Goal: Check status: Check status

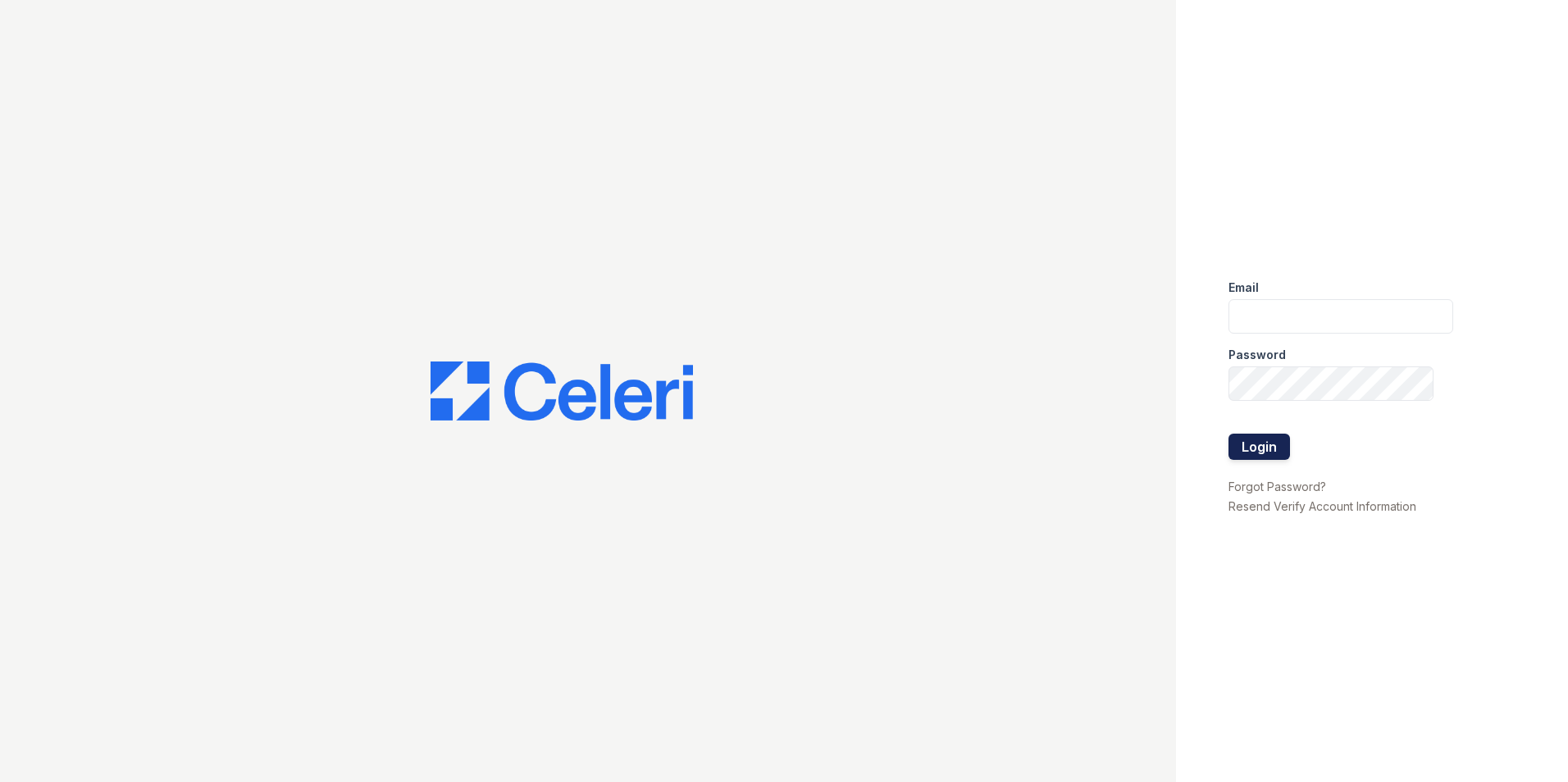
type input "jpiercy@navarinoproperty.com"
drag, startPoint x: 1284, startPoint y: 438, endPoint x: 1274, endPoint y: 443, distance: 11.2
click at [1274, 443] on form "Email jpiercy@navarinoproperty.com Password Login" at bounding box center [1341, 371] width 225 height 210
drag, startPoint x: 1274, startPoint y: 443, endPoint x: 1266, endPoint y: 442, distance: 8.1
click at [1266, 442] on button "Login" at bounding box center [1259, 447] width 62 height 27
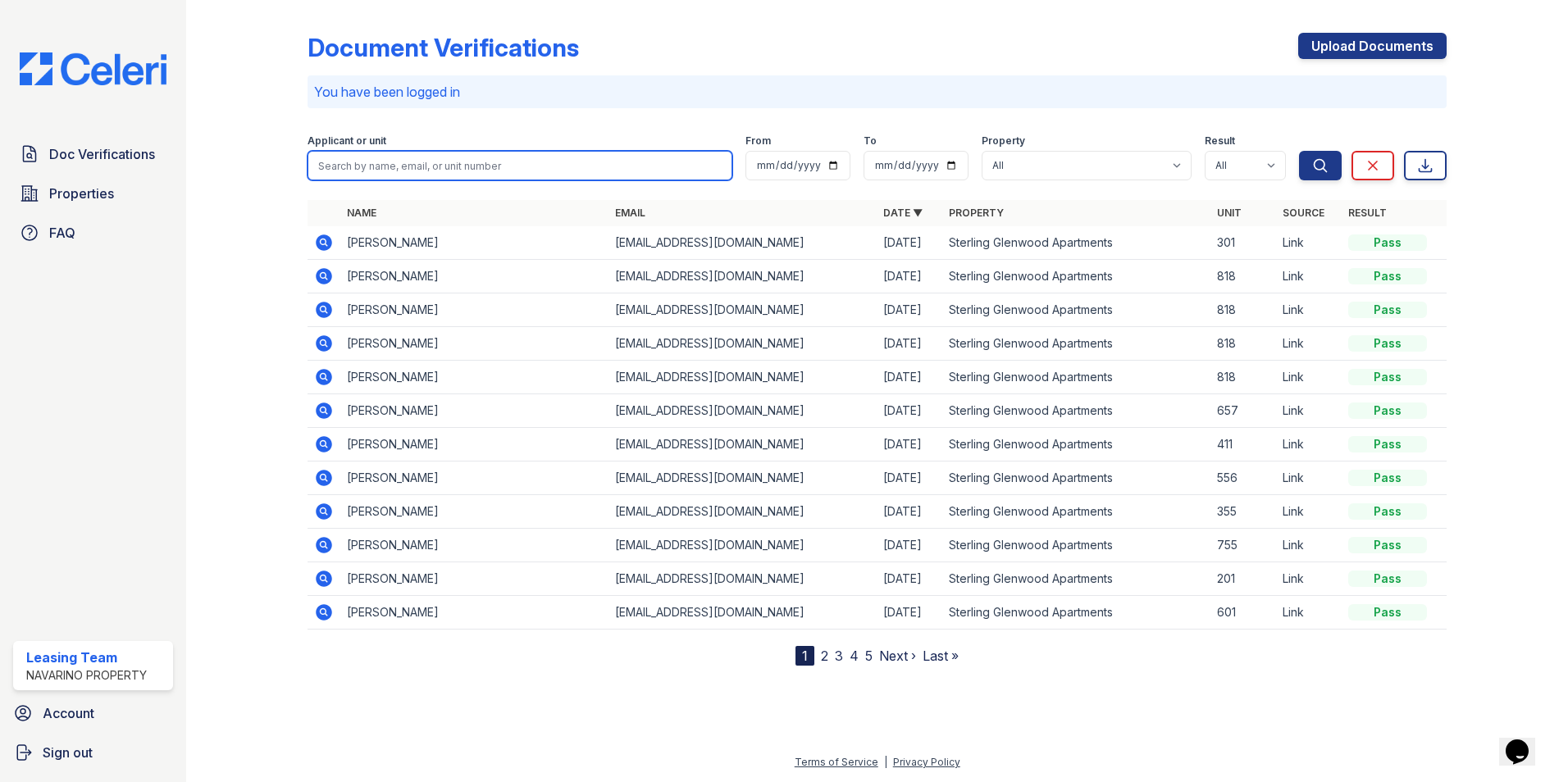
click at [492, 169] on input "search" at bounding box center [520, 165] width 424 height 29
type input "[PERSON_NAME]"
click at [1299, 151] on button "Search" at bounding box center [1320, 165] width 42 height 29
